Goal: Information Seeking & Learning: Find specific page/section

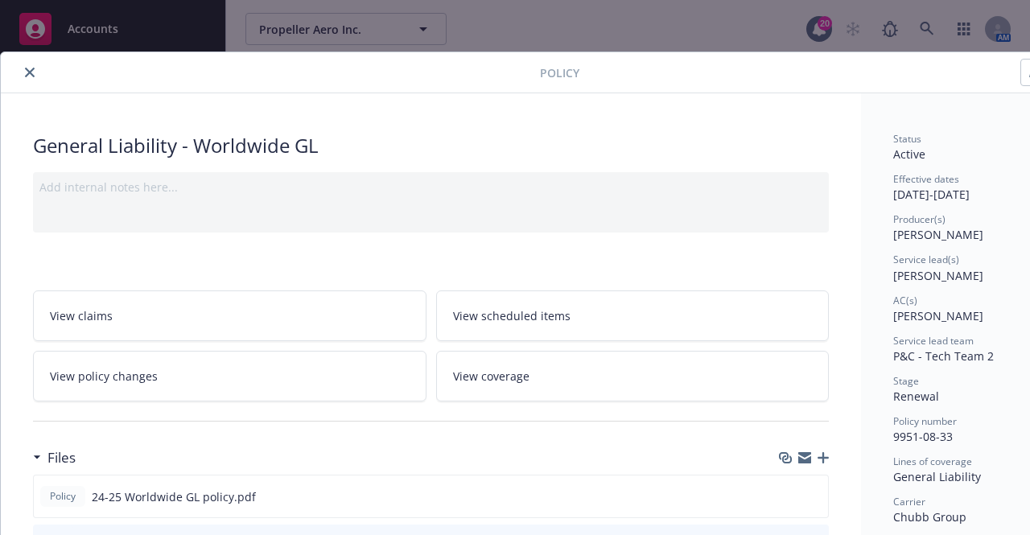
scroll to position [311, 0]
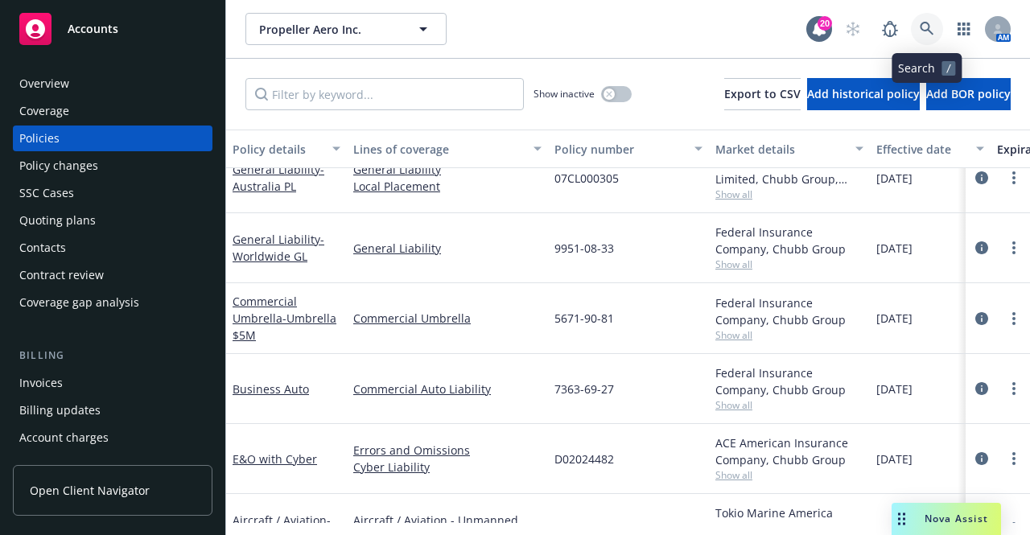
click at [919, 25] on icon at bounding box center [926, 29] width 14 height 14
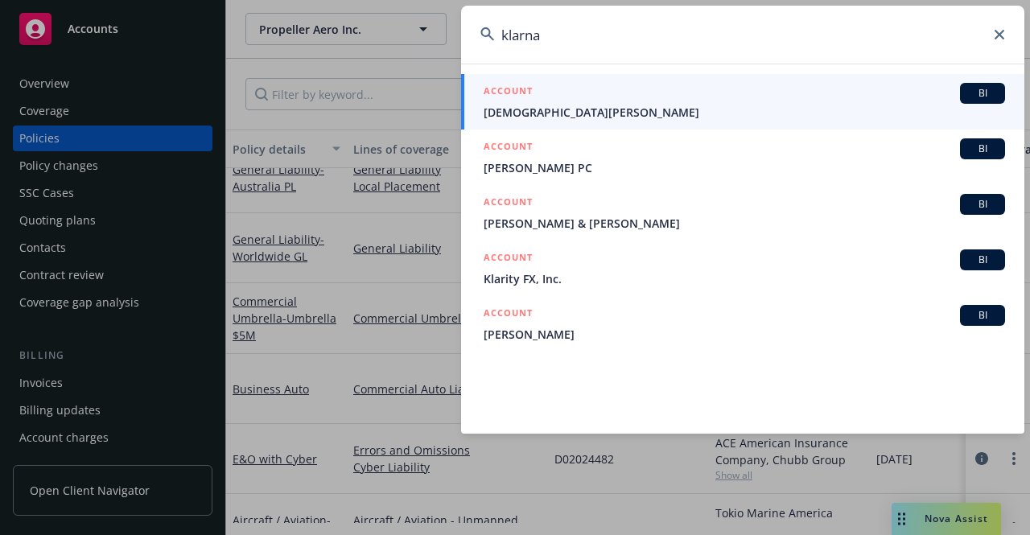
click at [1001, 39] on input "klarna" at bounding box center [742, 35] width 563 height 58
type input "k"
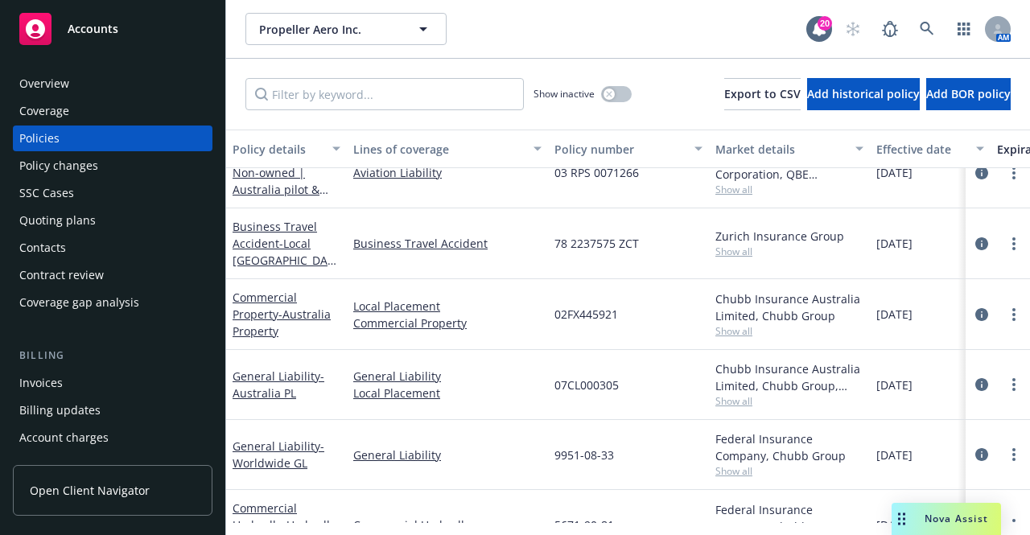
scroll to position [2, 0]
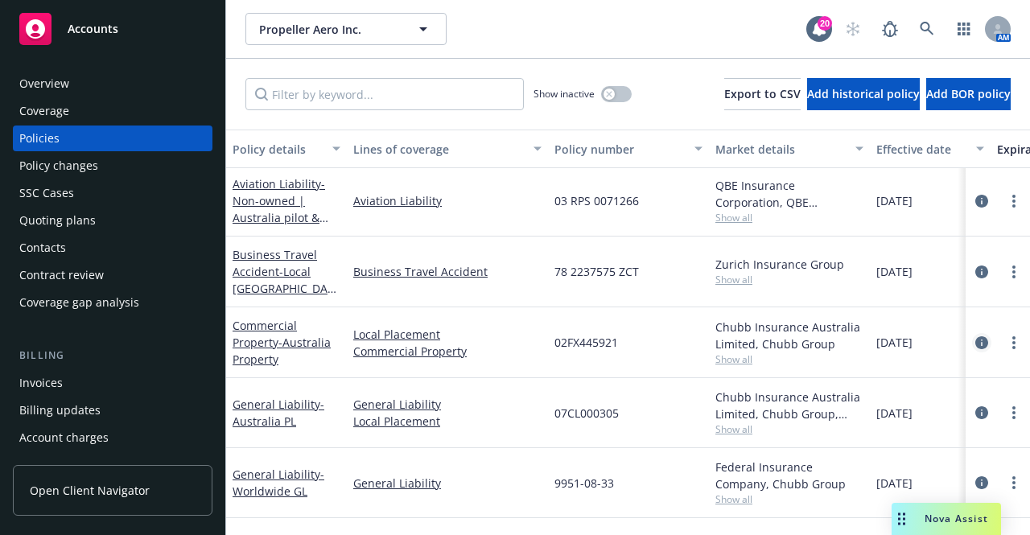
click at [975, 340] on icon "circleInformation" at bounding box center [981, 342] width 13 height 13
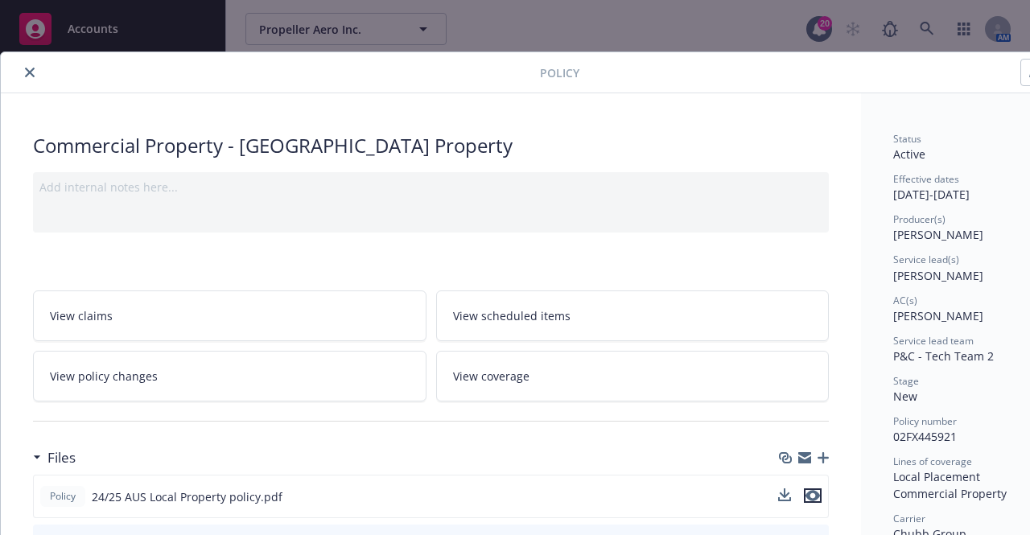
click at [812, 494] on icon "preview file" at bounding box center [812, 495] width 14 height 11
click at [31, 75] on icon "close" at bounding box center [30, 73] width 10 height 10
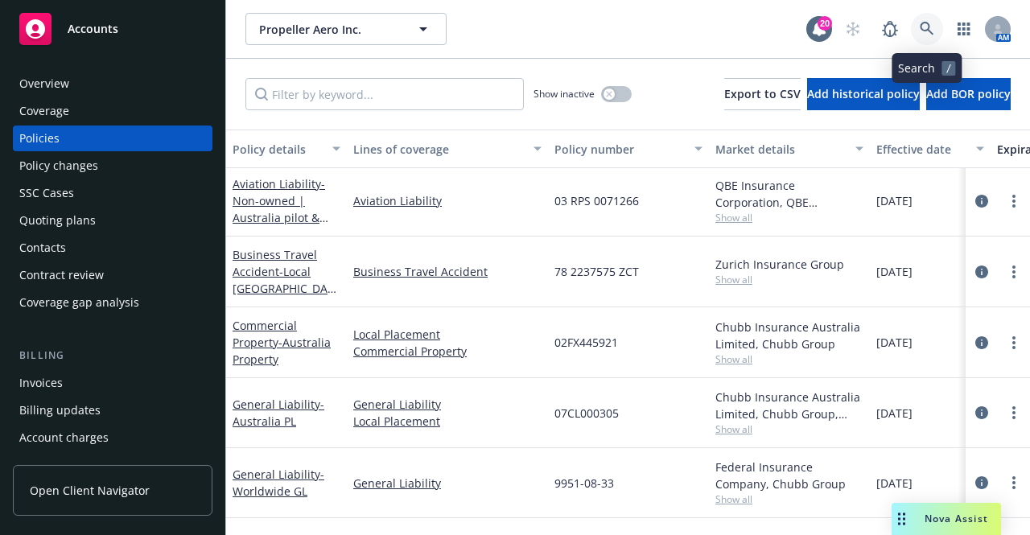
click at [922, 25] on icon at bounding box center [926, 29] width 14 height 14
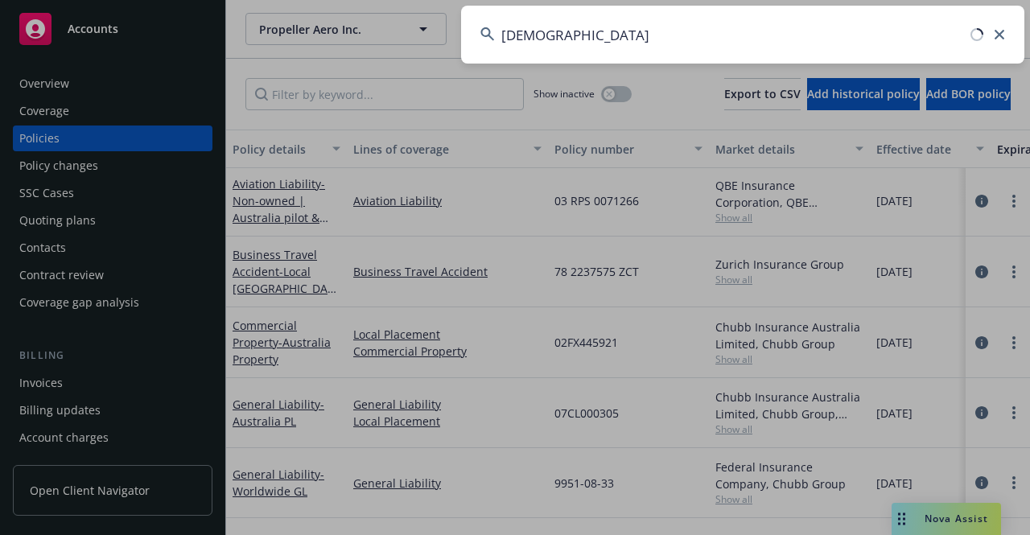
type input "[DEMOGRAPHIC_DATA]"
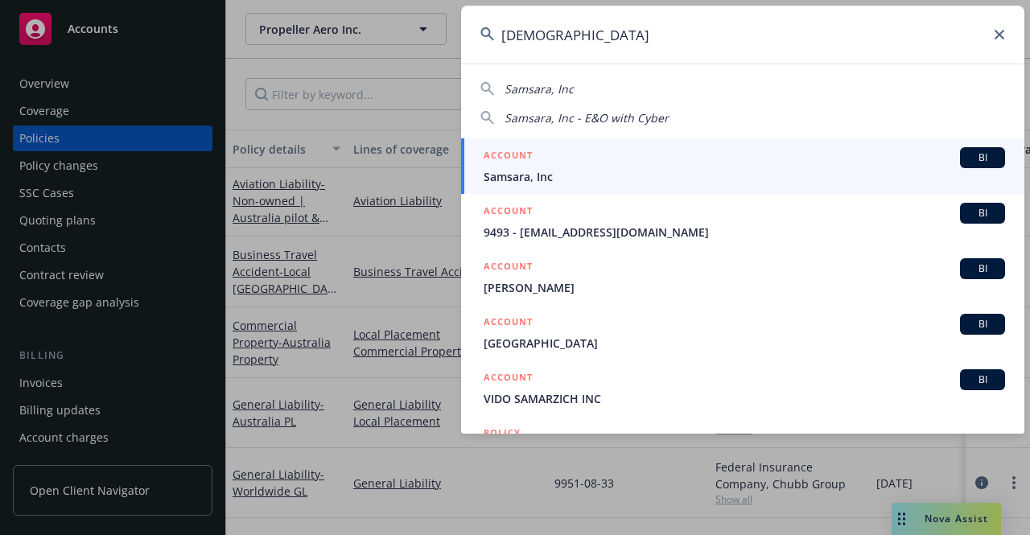
click at [623, 166] on div "ACCOUNT BI" at bounding box center [743, 157] width 521 height 21
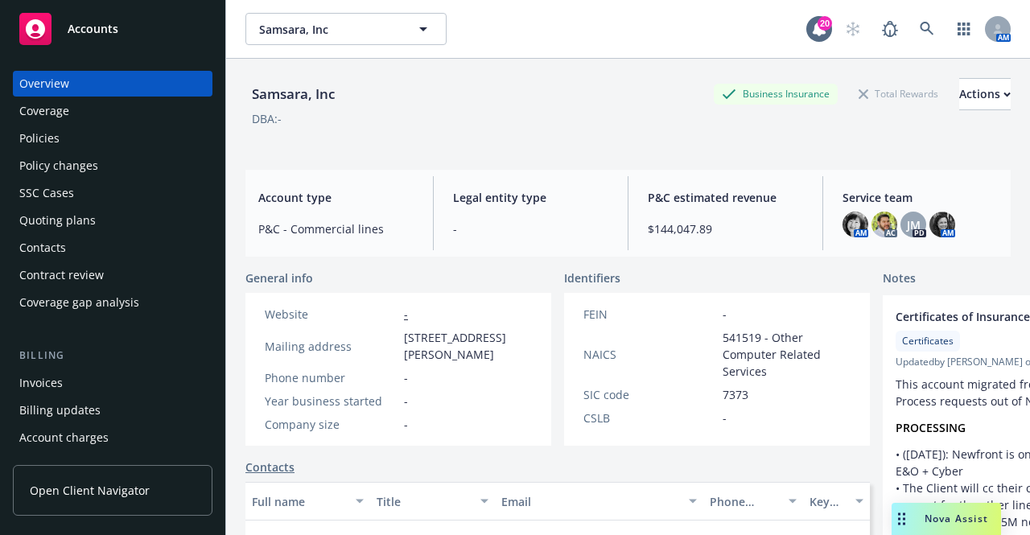
click at [97, 133] on div "Policies" at bounding box center [112, 138] width 187 height 26
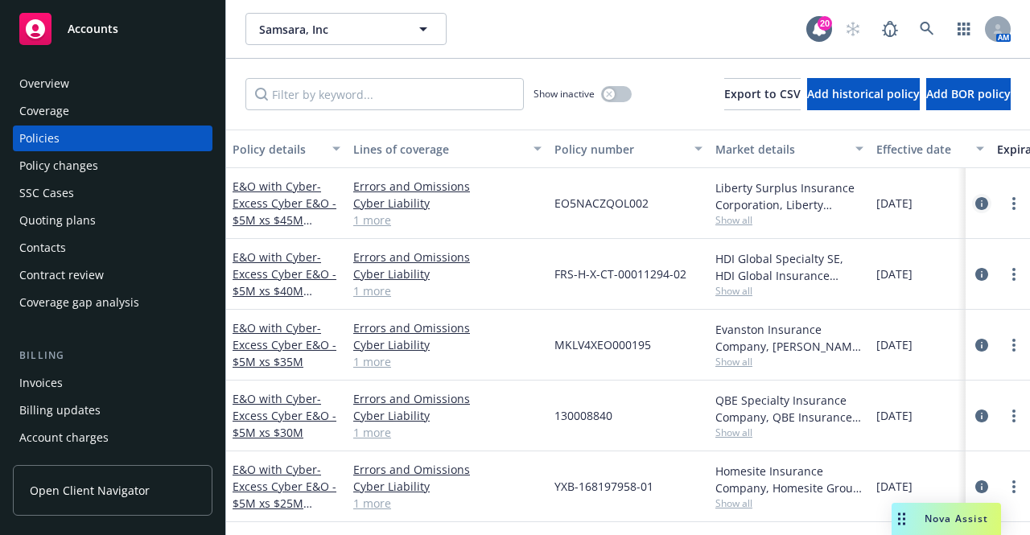
click at [975, 202] on icon "circleInformation" at bounding box center [981, 203] width 13 height 13
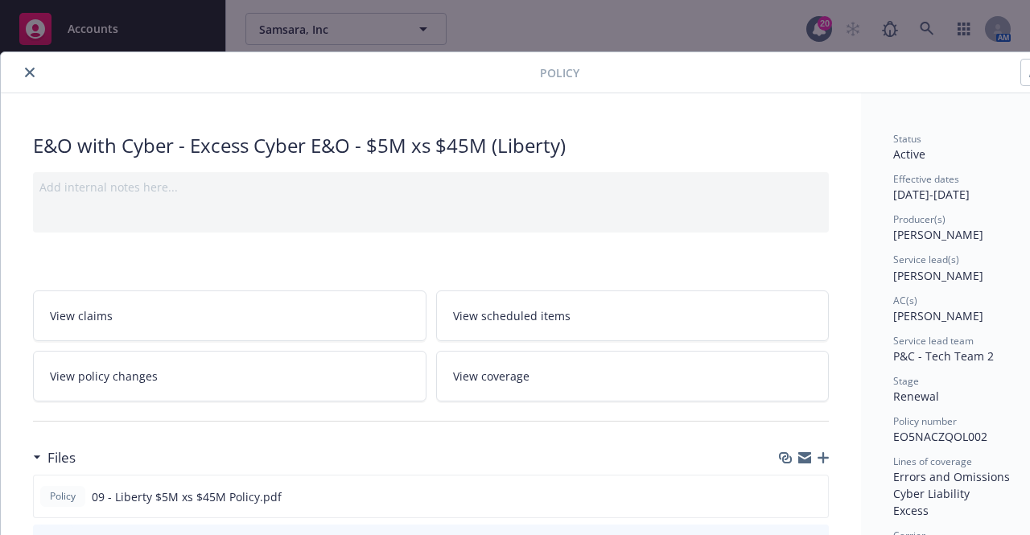
click at [24, 64] on button "close" at bounding box center [29, 72] width 19 height 19
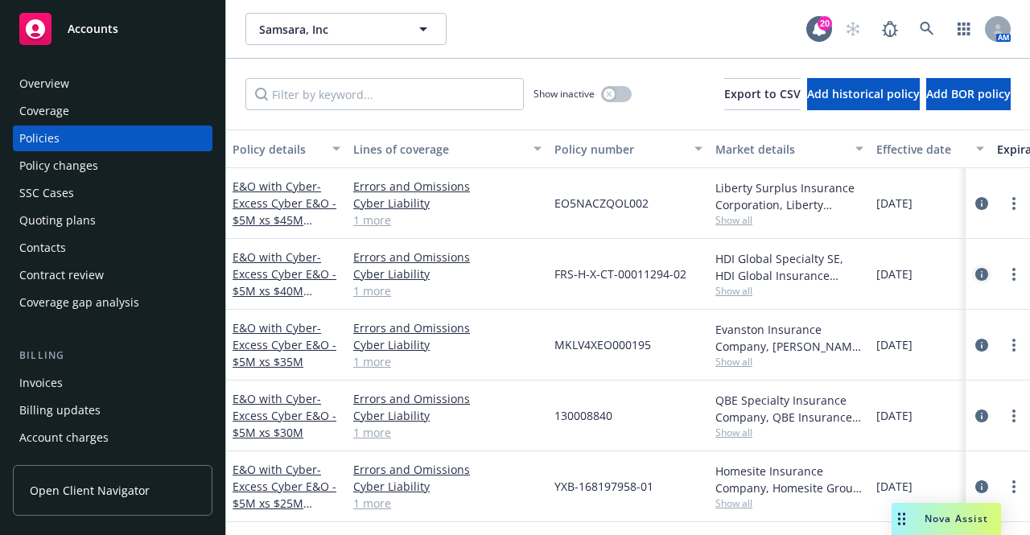
click at [975, 277] on icon "circleInformation" at bounding box center [981, 274] width 13 height 13
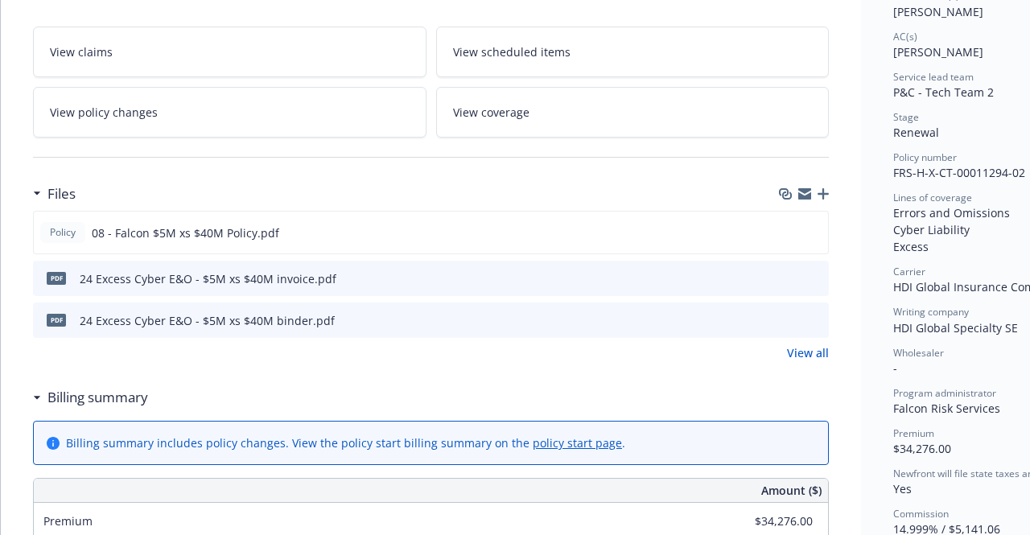
scroll to position [261, 0]
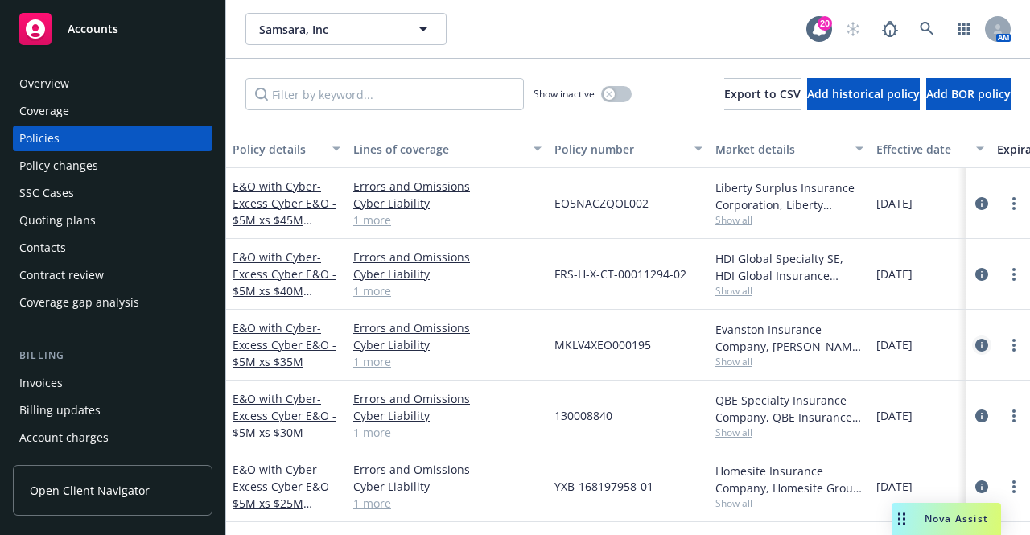
click at [975, 343] on icon "circleInformation" at bounding box center [981, 345] width 13 height 13
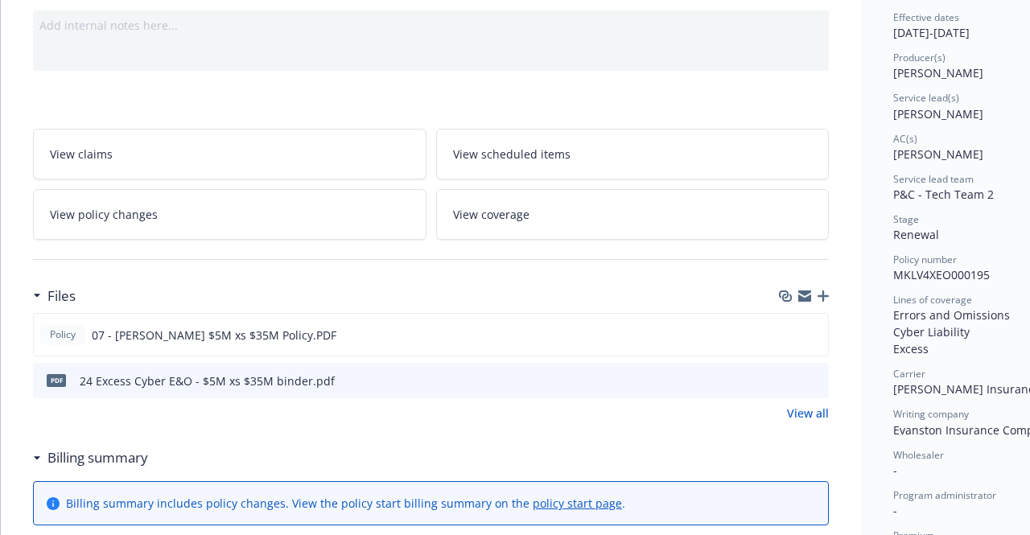
scroll to position [206, 0]
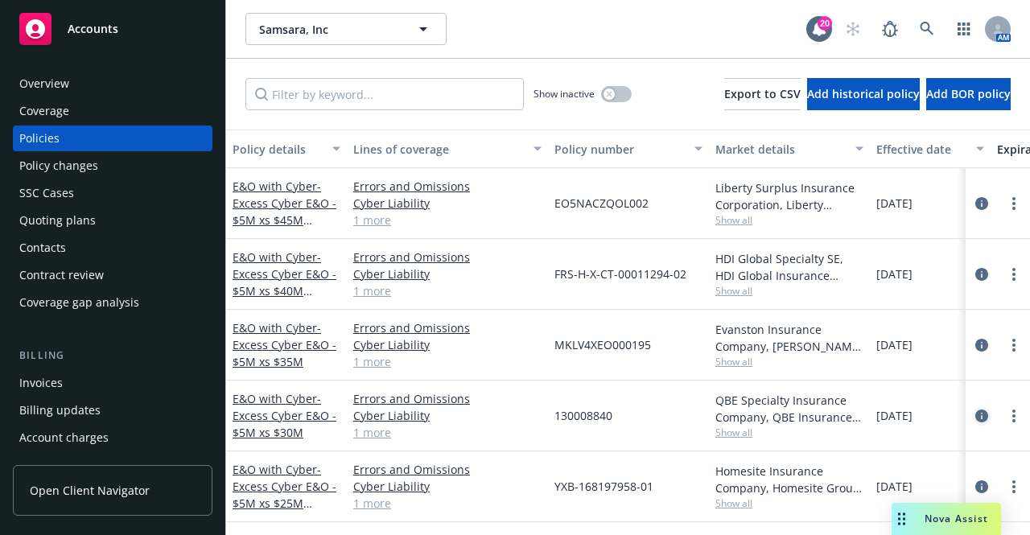
click at [975, 416] on icon "circleInformation" at bounding box center [981, 415] width 13 height 13
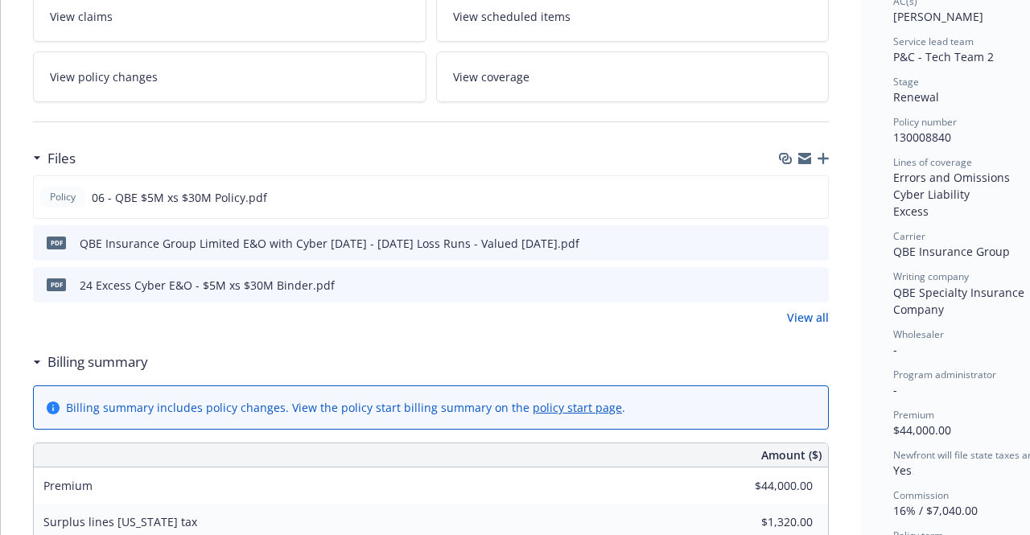
scroll to position [304, 0]
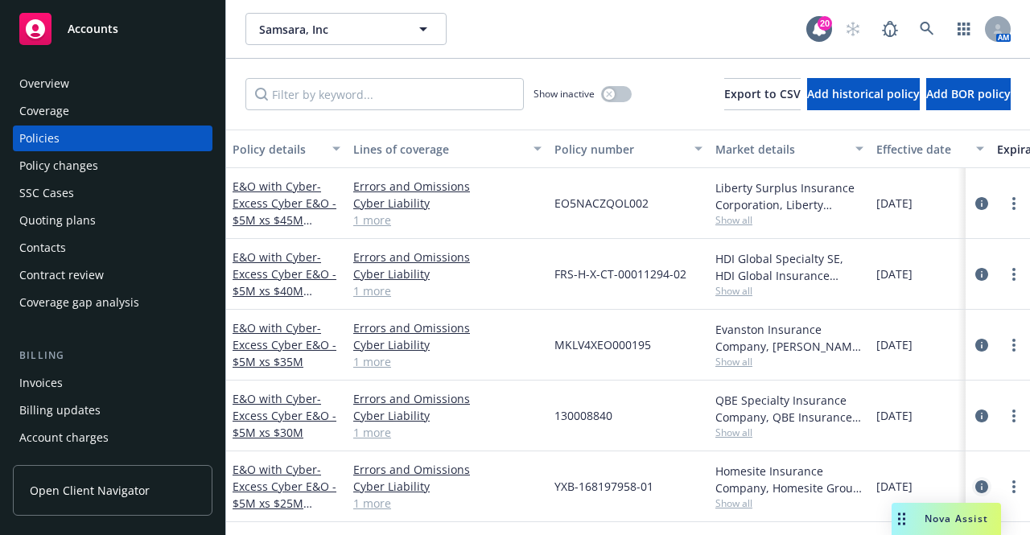
click at [975, 480] on icon "circleInformation" at bounding box center [981, 486] width 13 height 13
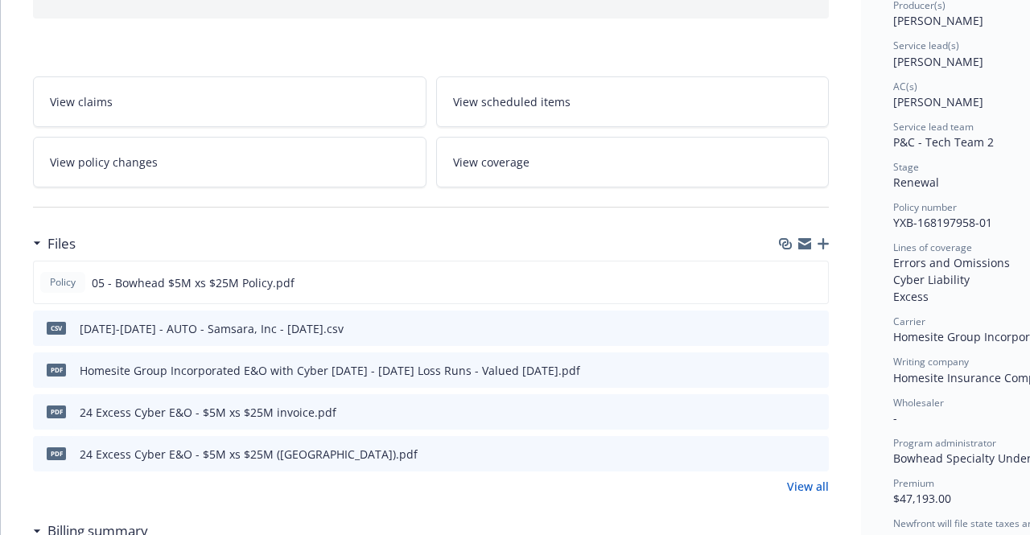
scroll to position [217, 0]
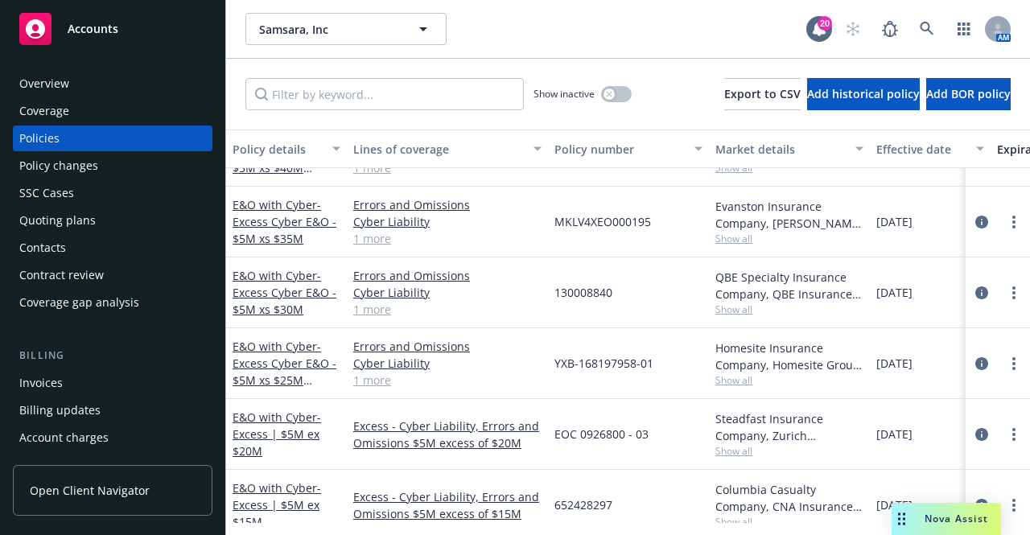
scroll to position [139, 0]
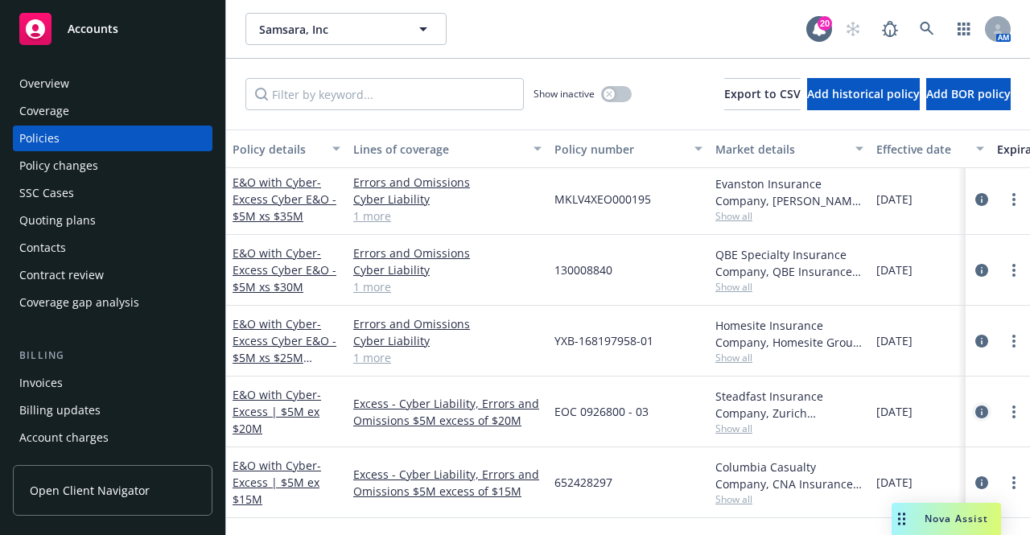
click at [975, 411] on icon "circleInformation" at bounding box center [981, 411] width 13 height 13
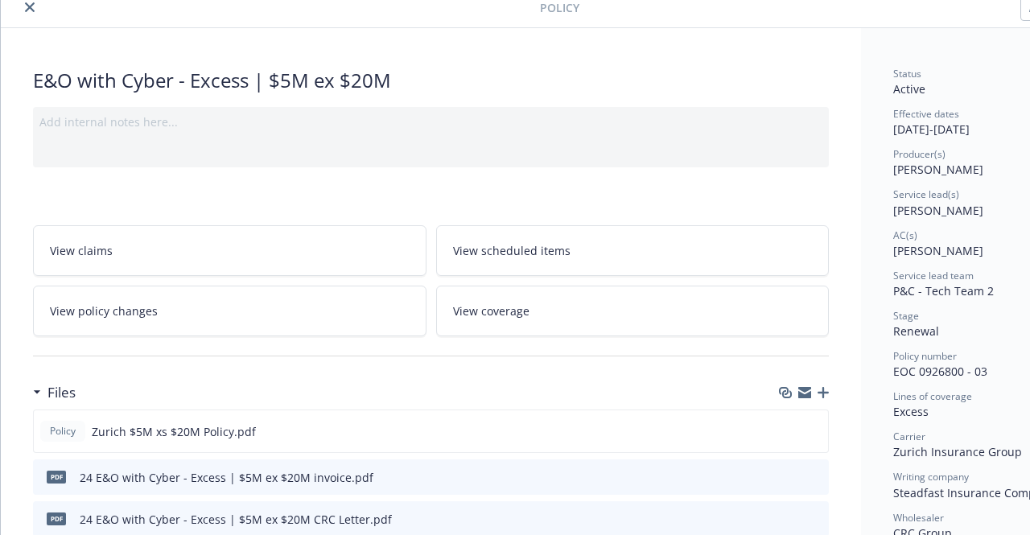
scroll to position [37, 0]
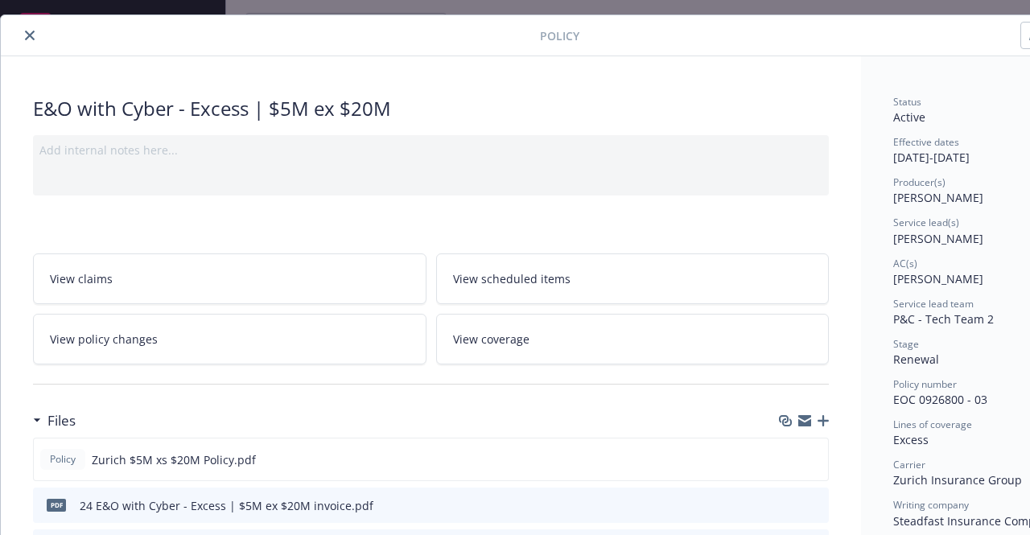
click at [33, 31] on icon "close" at bounding box center [30, 36] width 10 height 10
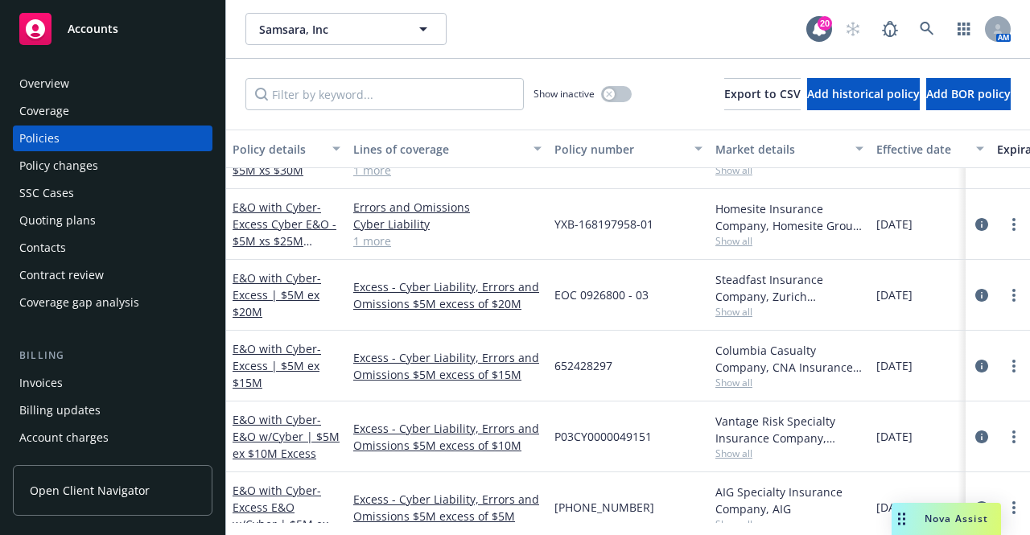
scroll to position [251, 0]
click at [975, 359] on icon "circleInformation" at bounding box center [981, 364] width 13 height 13
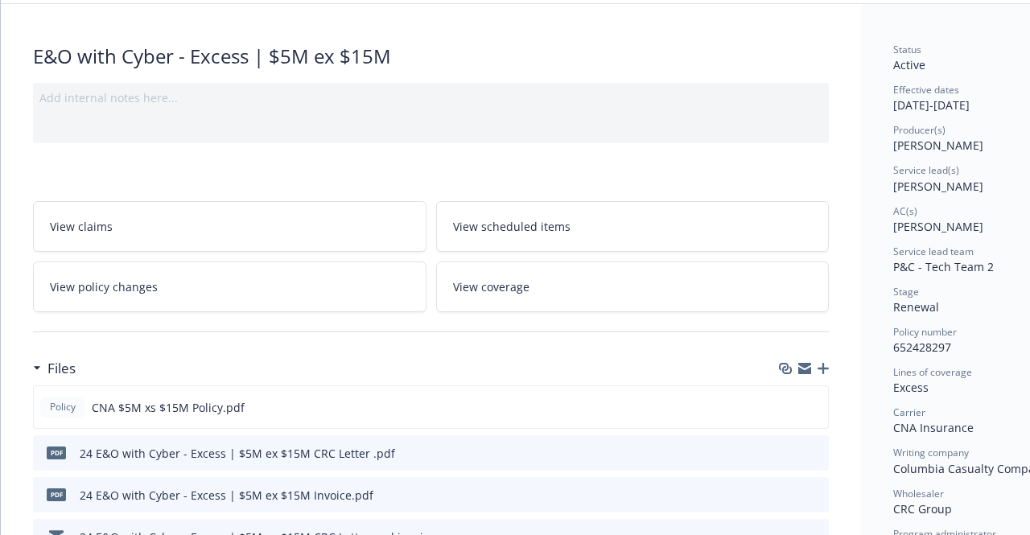
scroll to position [87, 0]
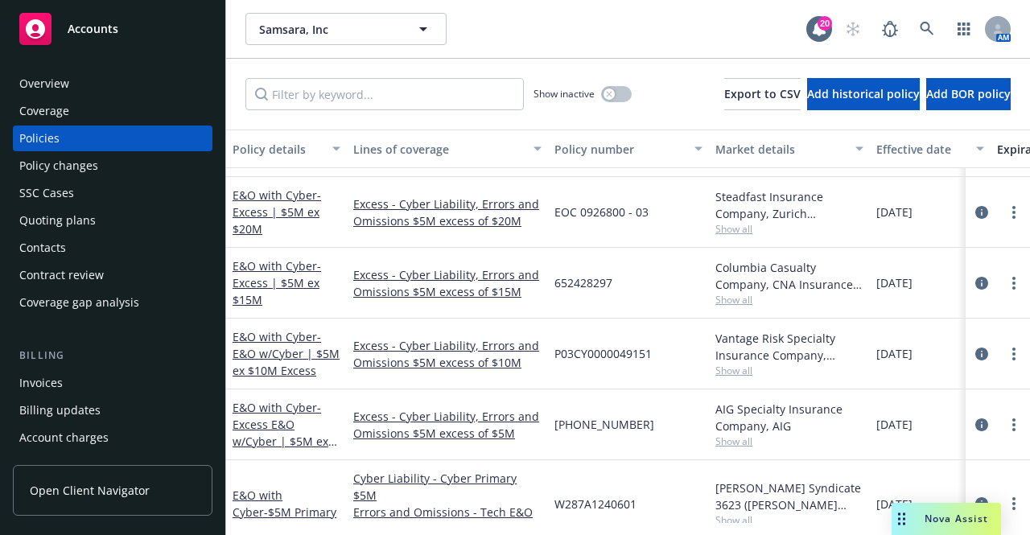
scroll to position [329, 0]
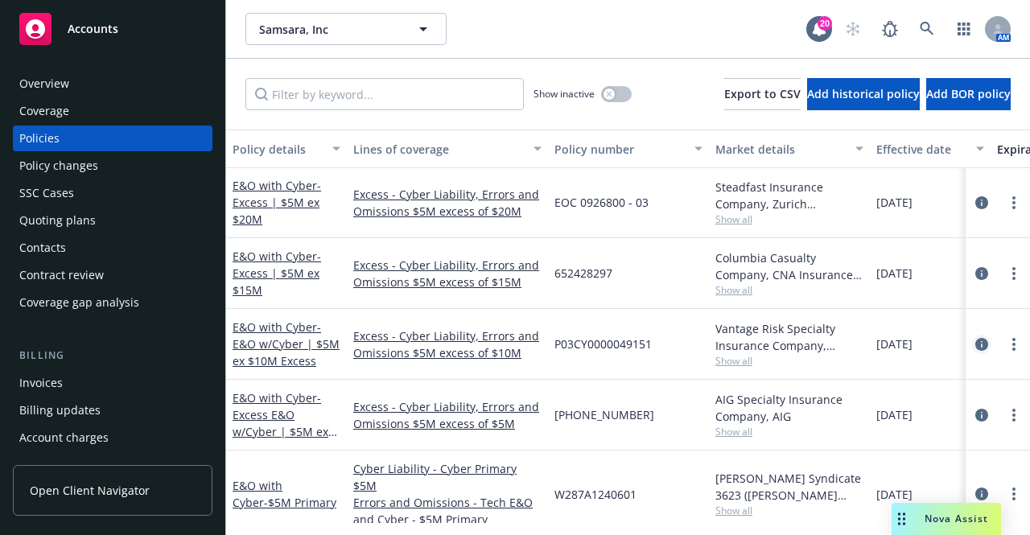
click at [975, 340] on icon "circleInformation" at bounding box center [981, 344] width 13 height 13
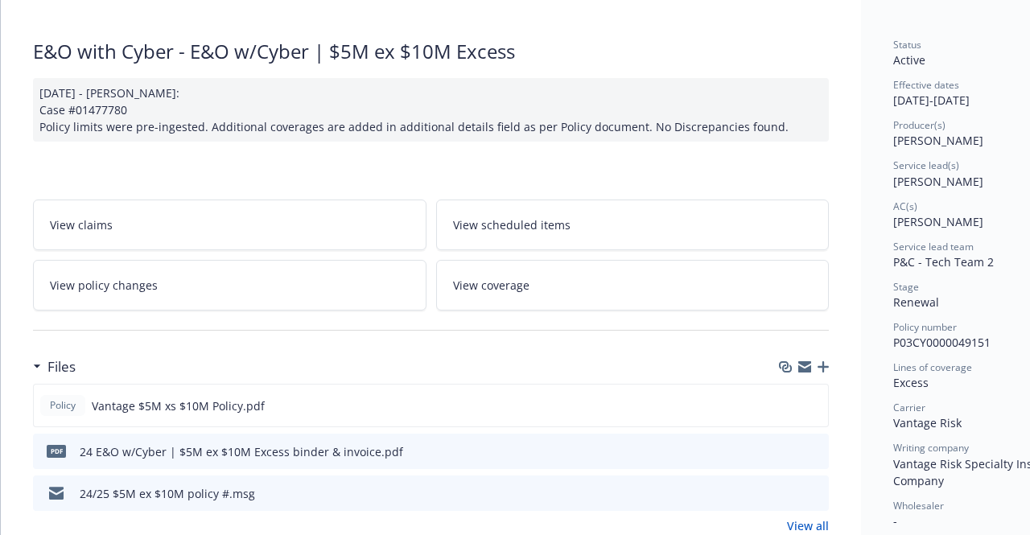
scroll to position [76, 0]
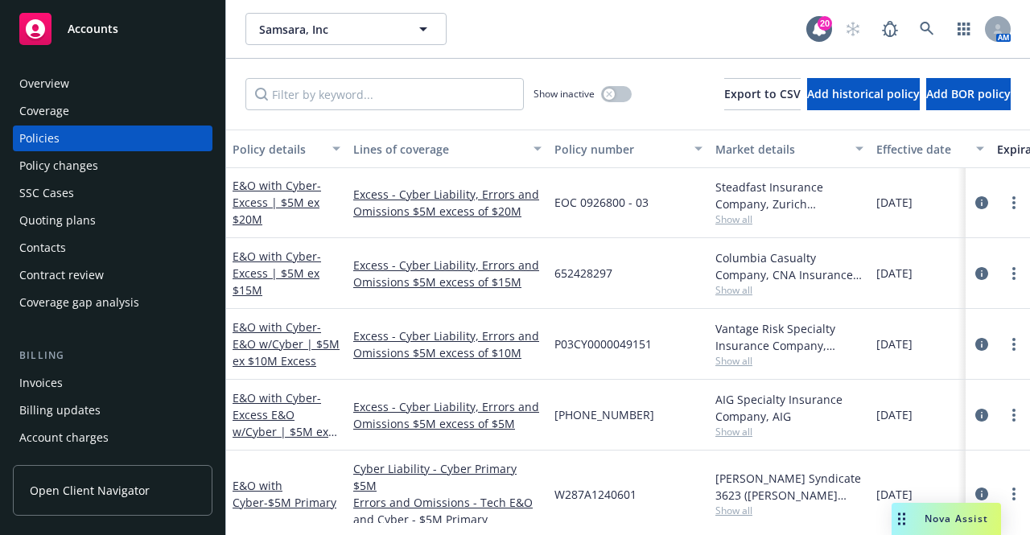
scroll to position [338, 0]
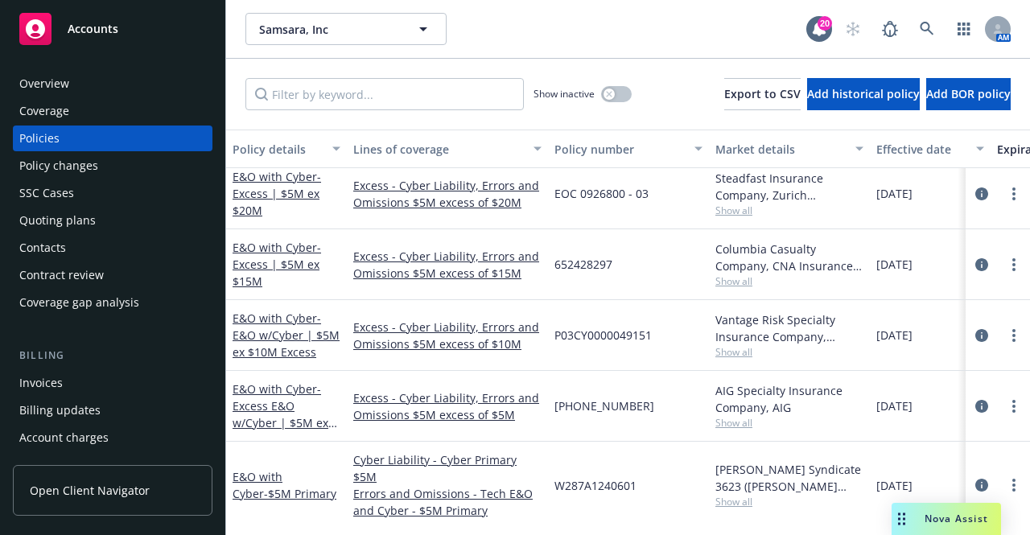
click at [972, 403] on link "circleInformation" at bounding box center [981, 406] width 19 height 19
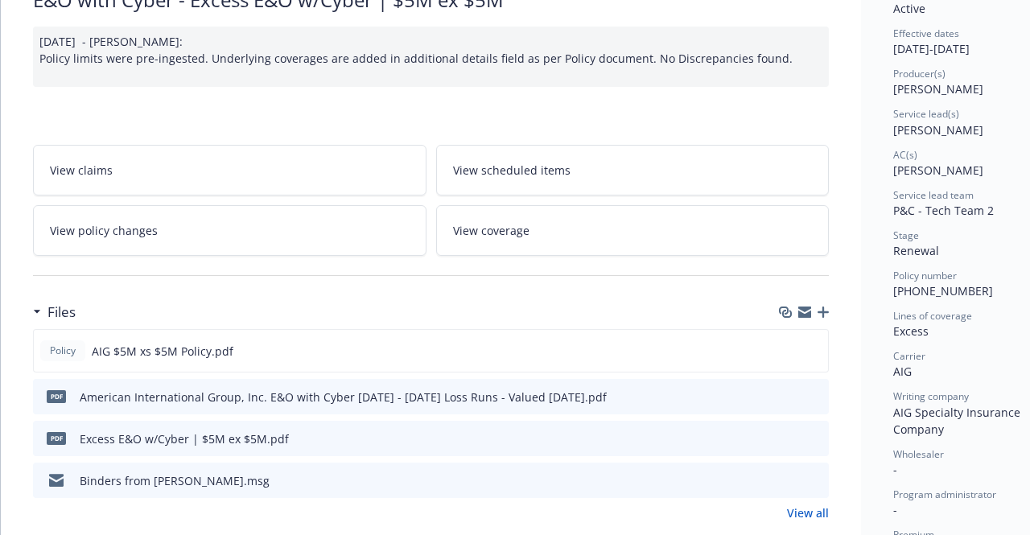
scroll to position [153, 0]
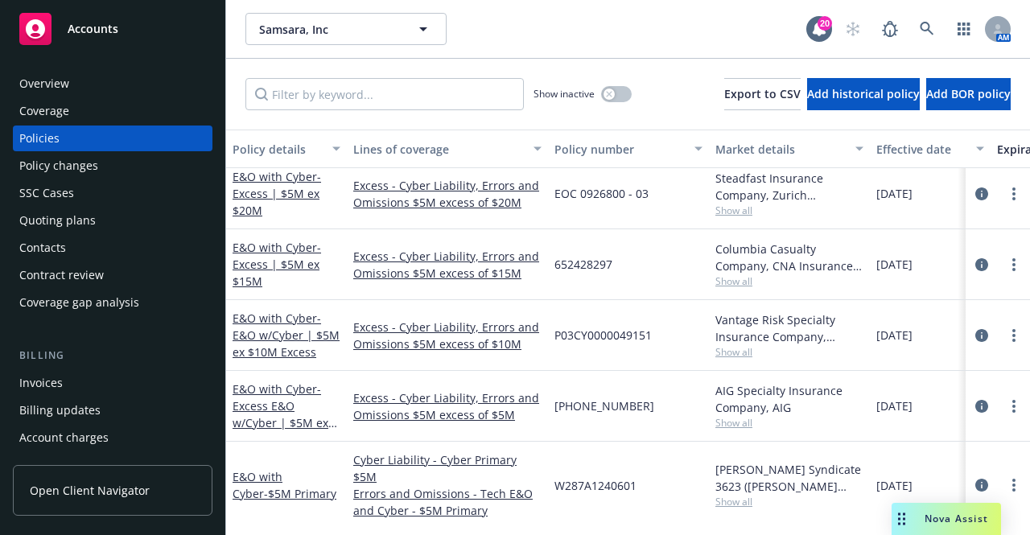
click at [1004, 429] on div at bounding box center [997, 406] width 64 height 71
click at [975, 479] on icon "circleInformation" at bounding box center [981, 485] width 13 height 13
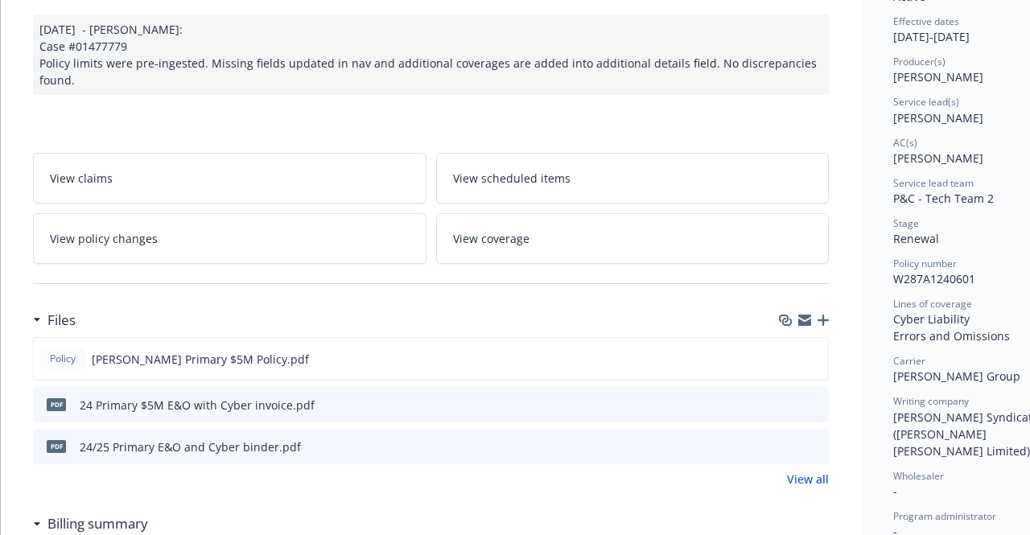
scroll to position [179, 0]
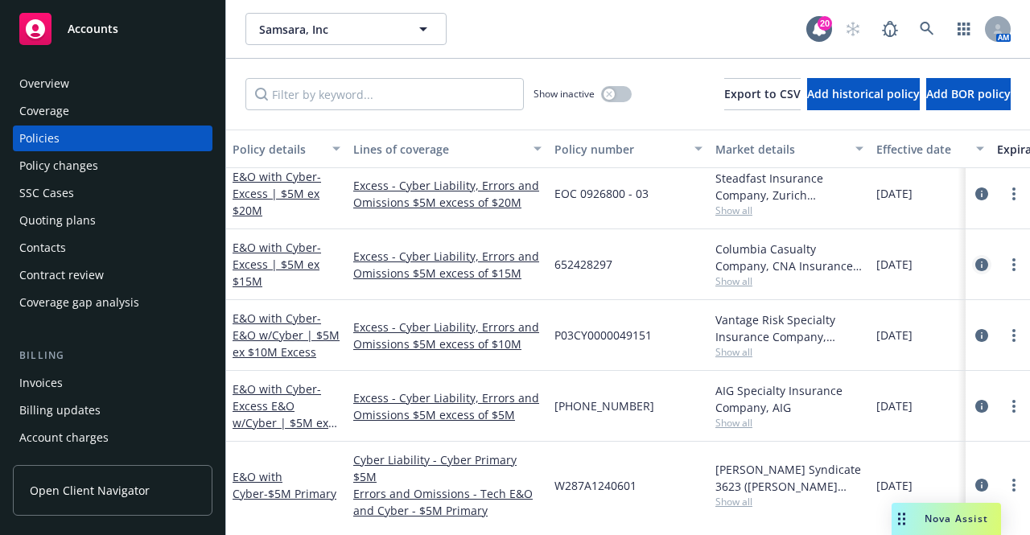
click at [975, 260] on icon "circleInformation" at bounding box center [981, 264] width 13 height 13
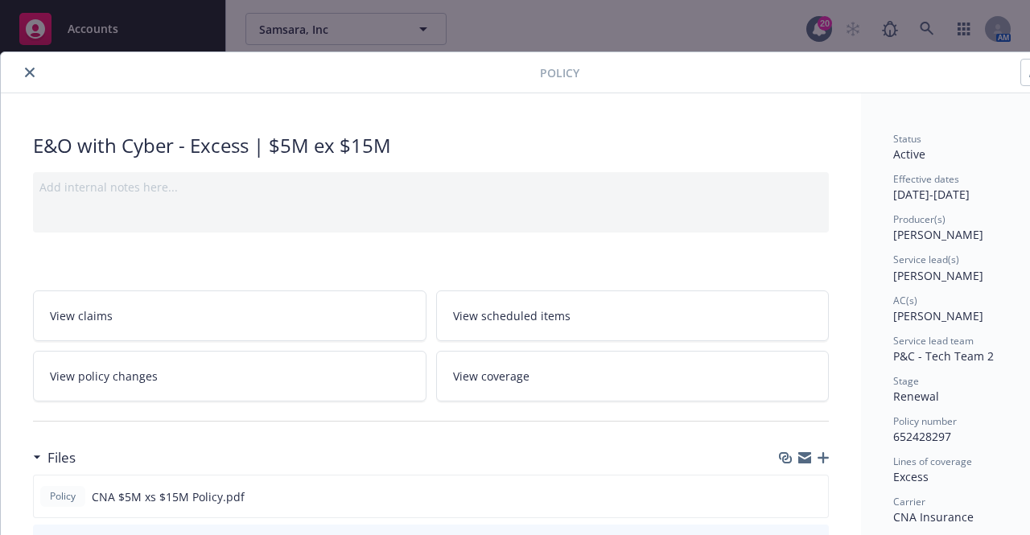
click at [27, 69] on icon "close" at bounding box center [30, 73] width 10 height 10
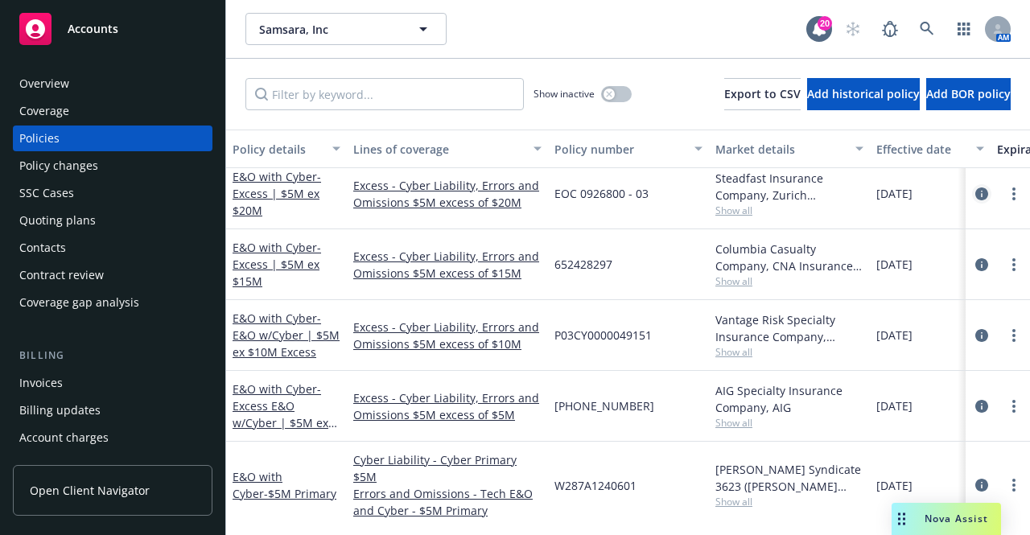
click at [975, 192] on icon "circleInformation" at bounding box center [981, 193] width 13 height 13
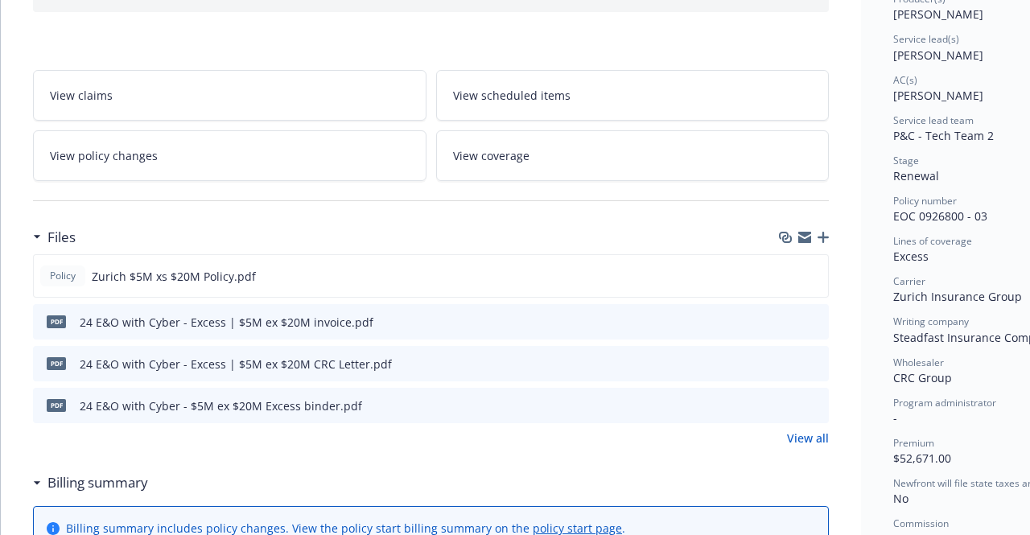
scroll to position [229, 0]
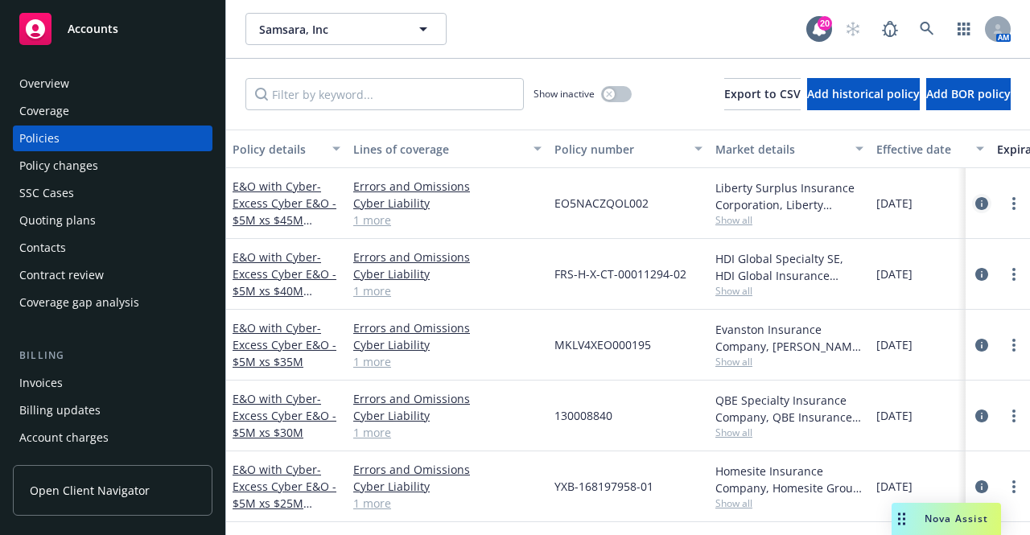
click at [975, 199] on icon "circleInformation" at bounding box center [981, 203] width 13 height 13
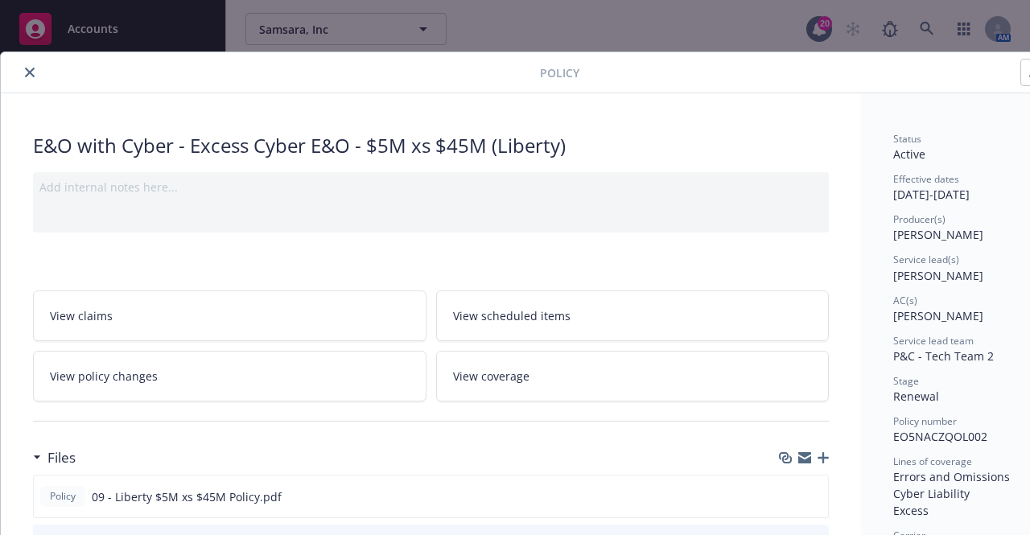
click at [32, 77] on button "close" at bounding box center [29, 72] width 19 height 19
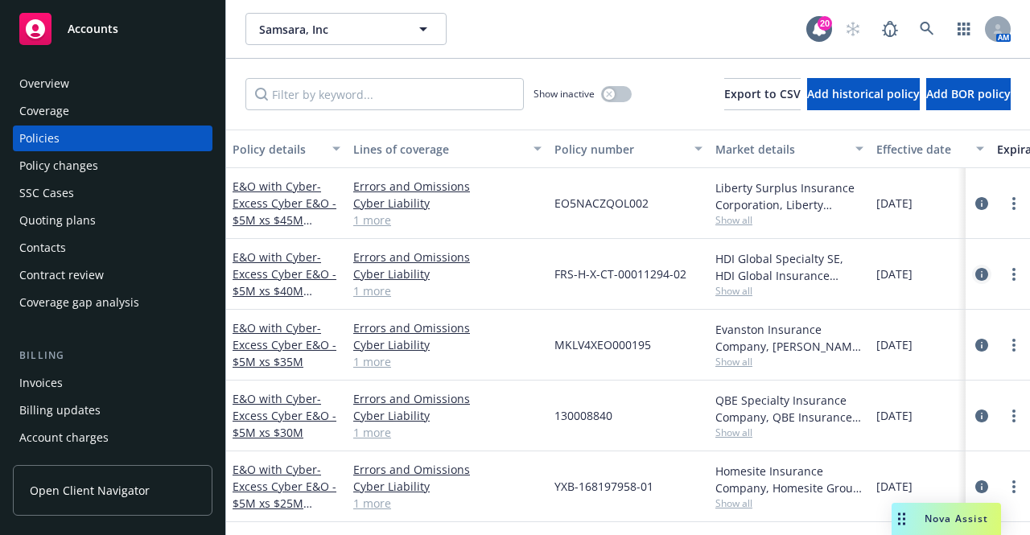
click at [975, 273] on icon "circleInformation" at bounding box center [981, 274] width 13 height 13
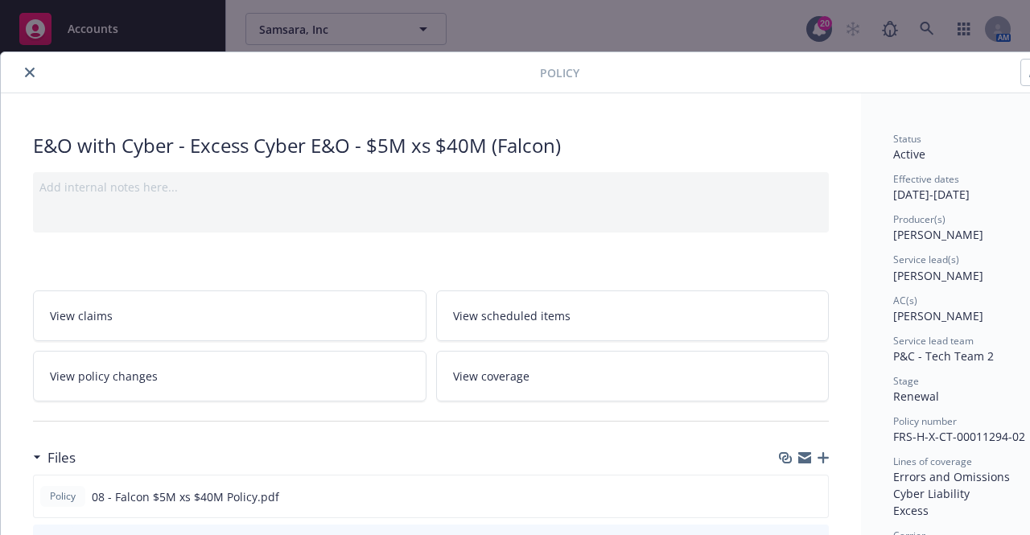
click at [32, 72] on icon "close" at bounding box center [30, 73] width 10 height 10
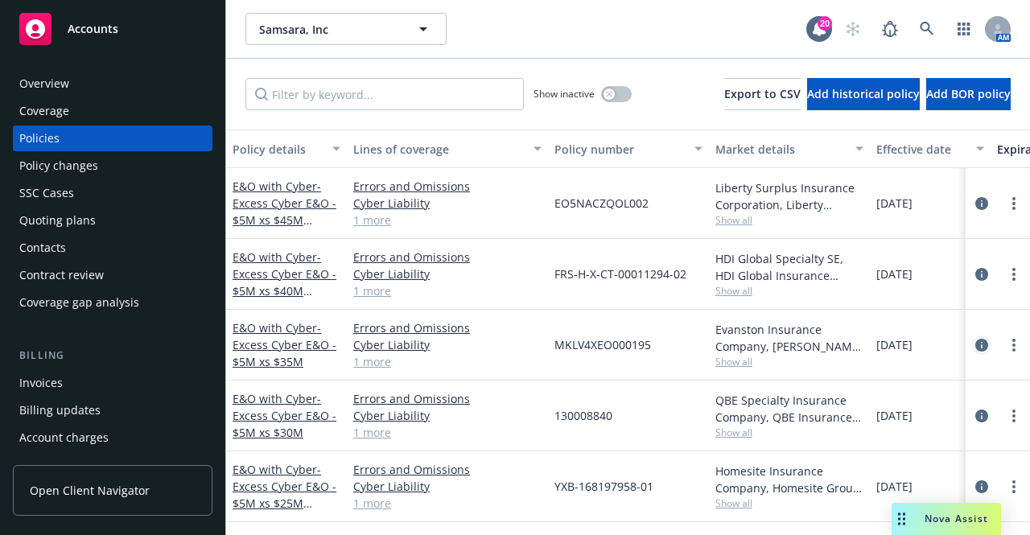
click at [975, 343] on icon "circleInformation" at bounding box center [981, 345] width 13 height 13
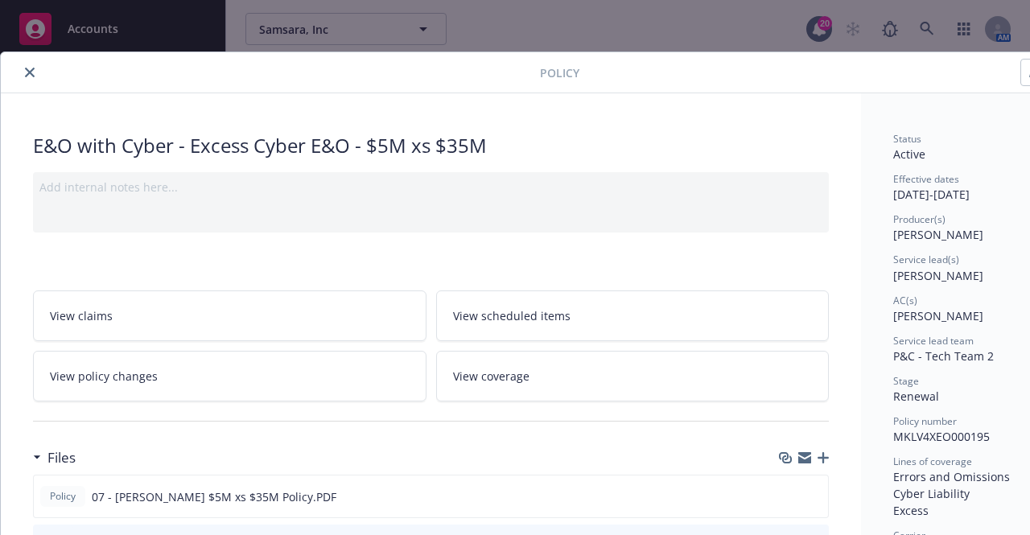
click at [31, 70] on icon "close" at bounding box center [30, 73] width 10 height 10
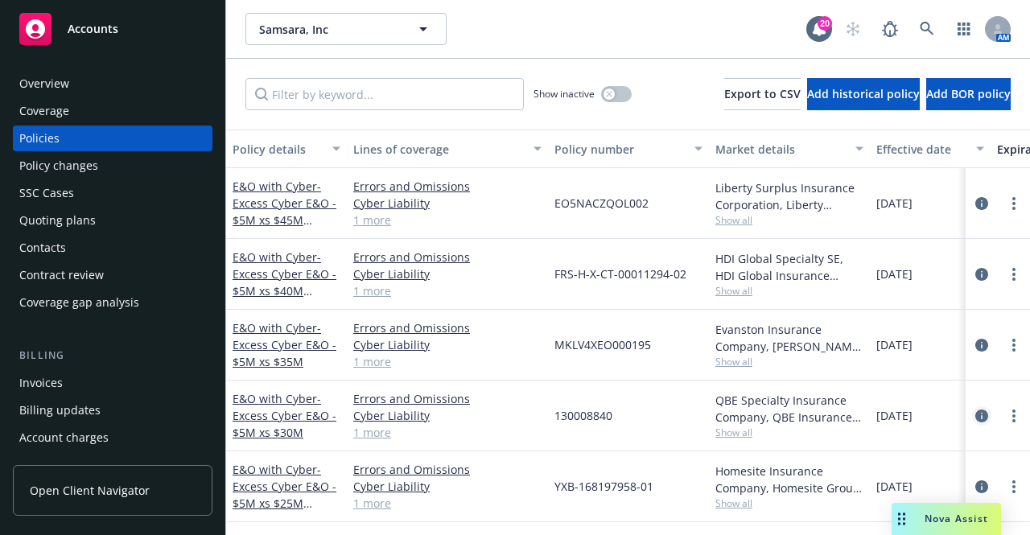
click at [975, 411] on icon "circleInformation" at bounding box center [981, 415] width 13 height 13
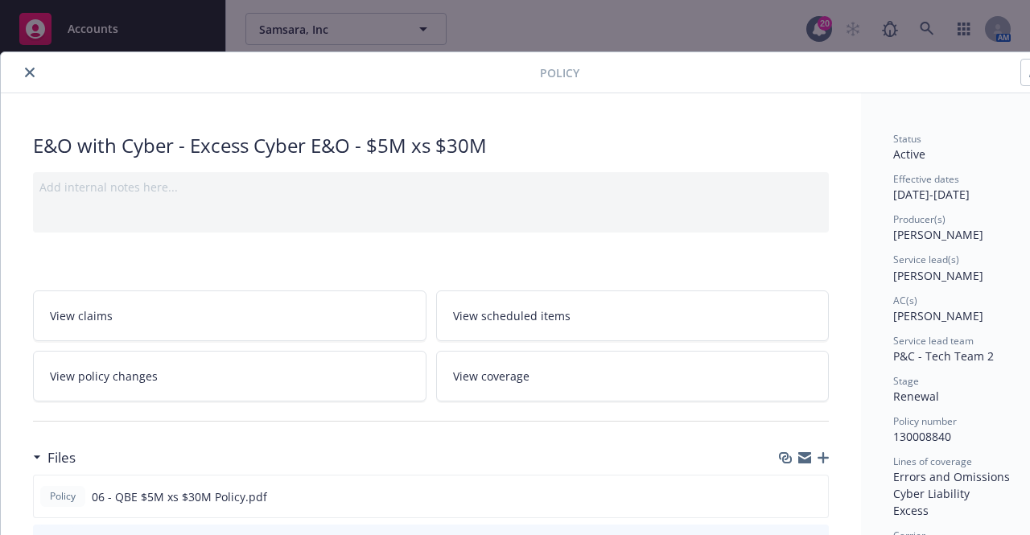
click at [34, 72] on button "close" at bounding box center [29, 72] width 19 height 19
